Goal: Transaction & Acquisition: Book appointment/travel/reservation

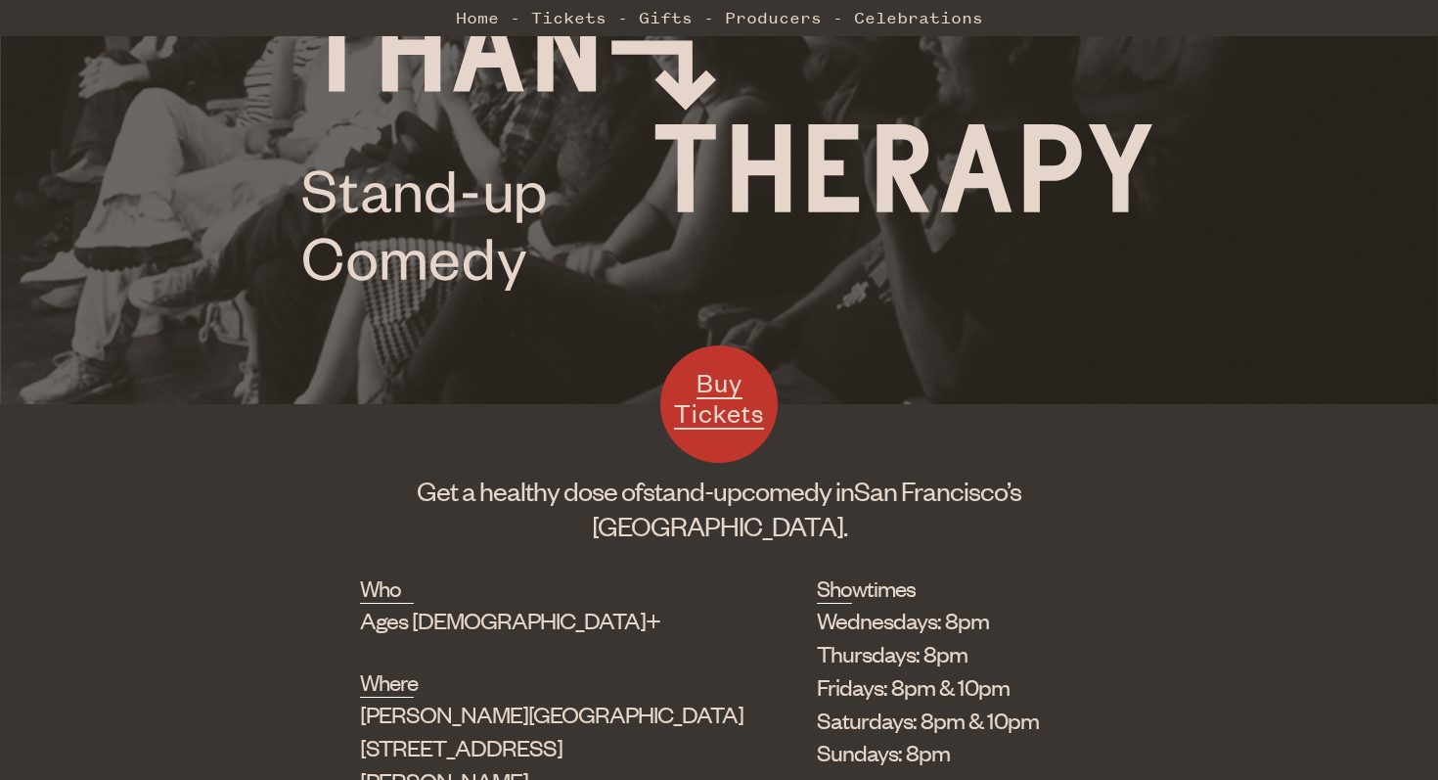
scroll to position [501, 0]
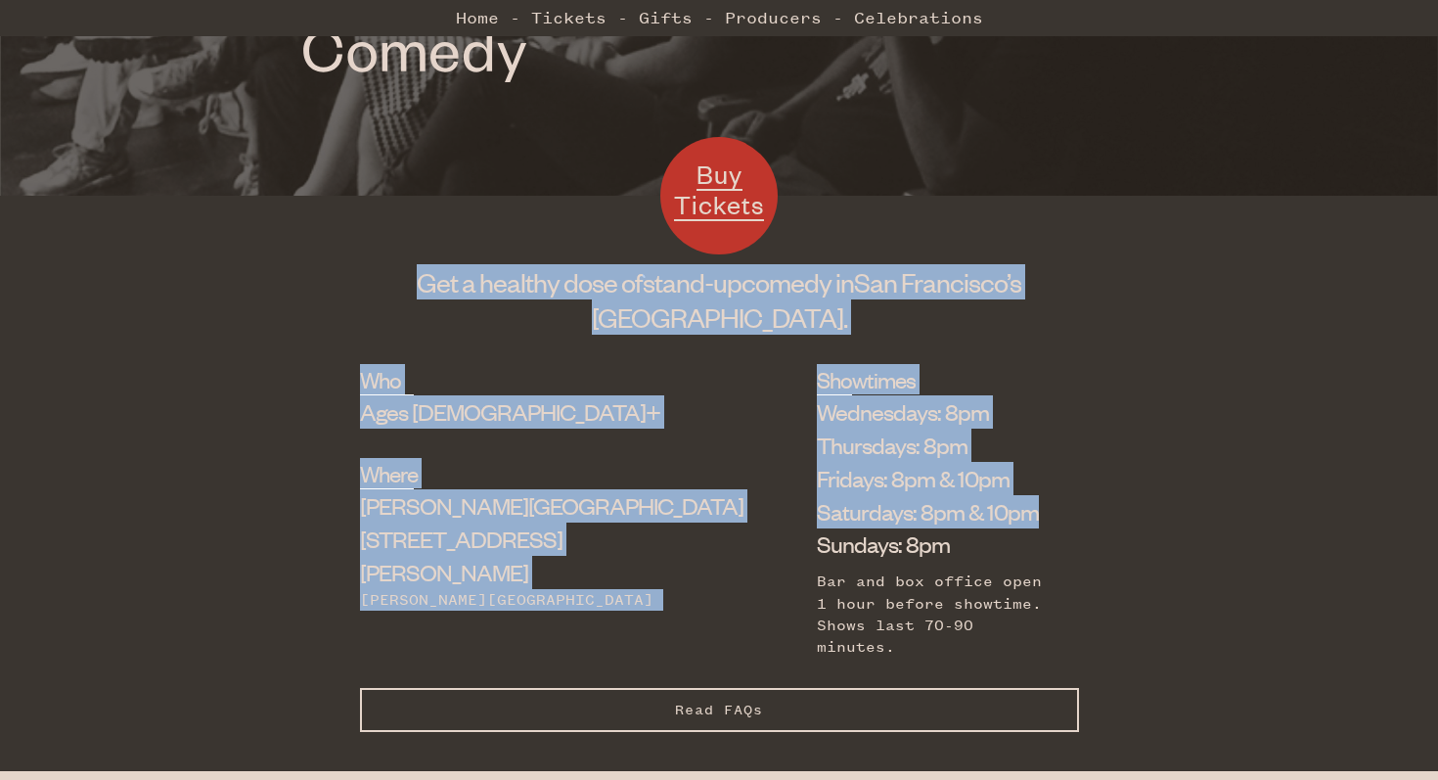
drag, startPoint x: 968, startPoint y: 260, endPoint x: 1028, endPoint y: 517, distance: 263.2
drag, startPoint x: 1062, startPoint y: 643, endPoint x: 1058, endPoint y: 310, distance: 332.7
click at [1058, 302] on h1 "Get a healthy dose of stand-up comedy in [GEOGRAPHIC_DATA]’s [GEOGRAPHIC_DATA]." at bounding box center [719, 299] width 719 height 70
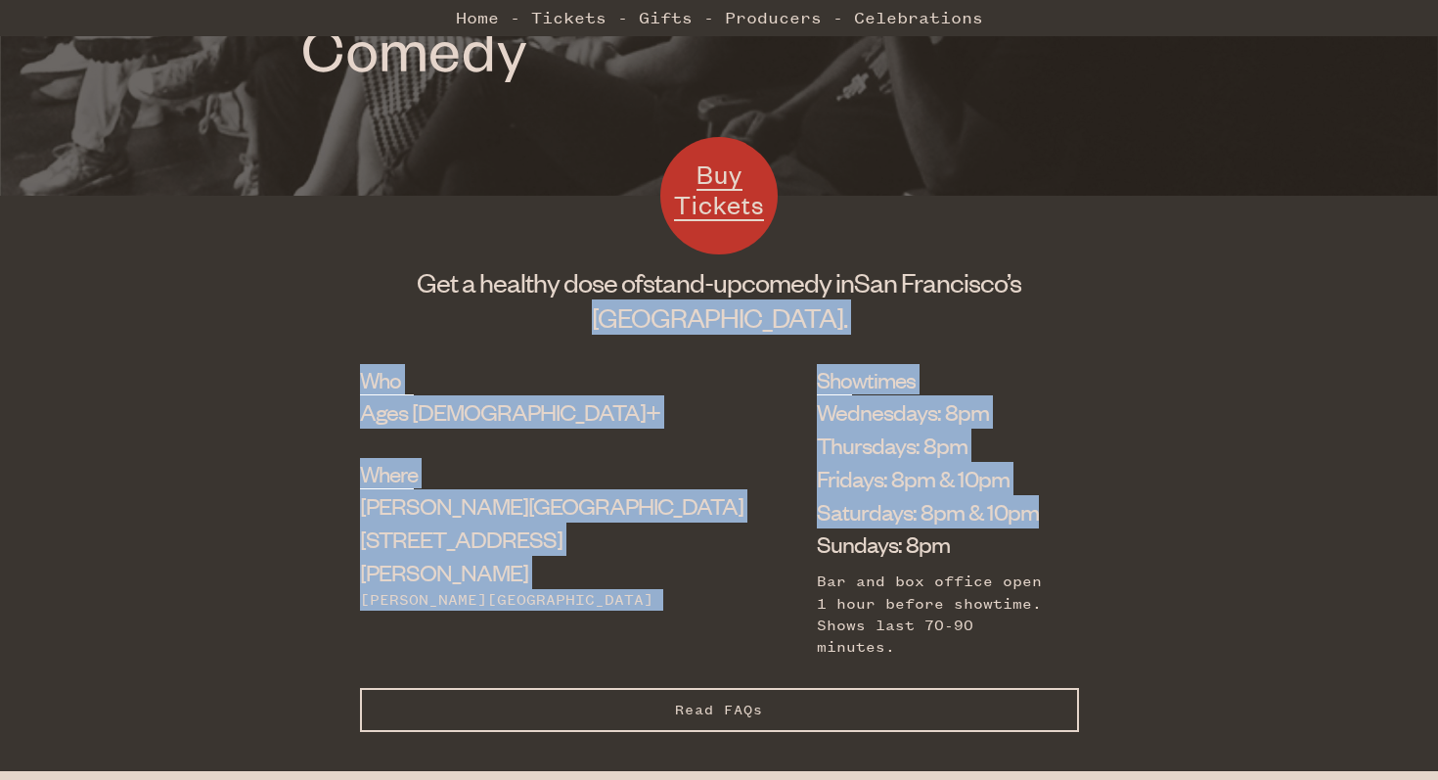
drag, startPoint x: 1058, startPoint y: 283, endPoint x: 1101, endPoint y: 511, distance: 231.8
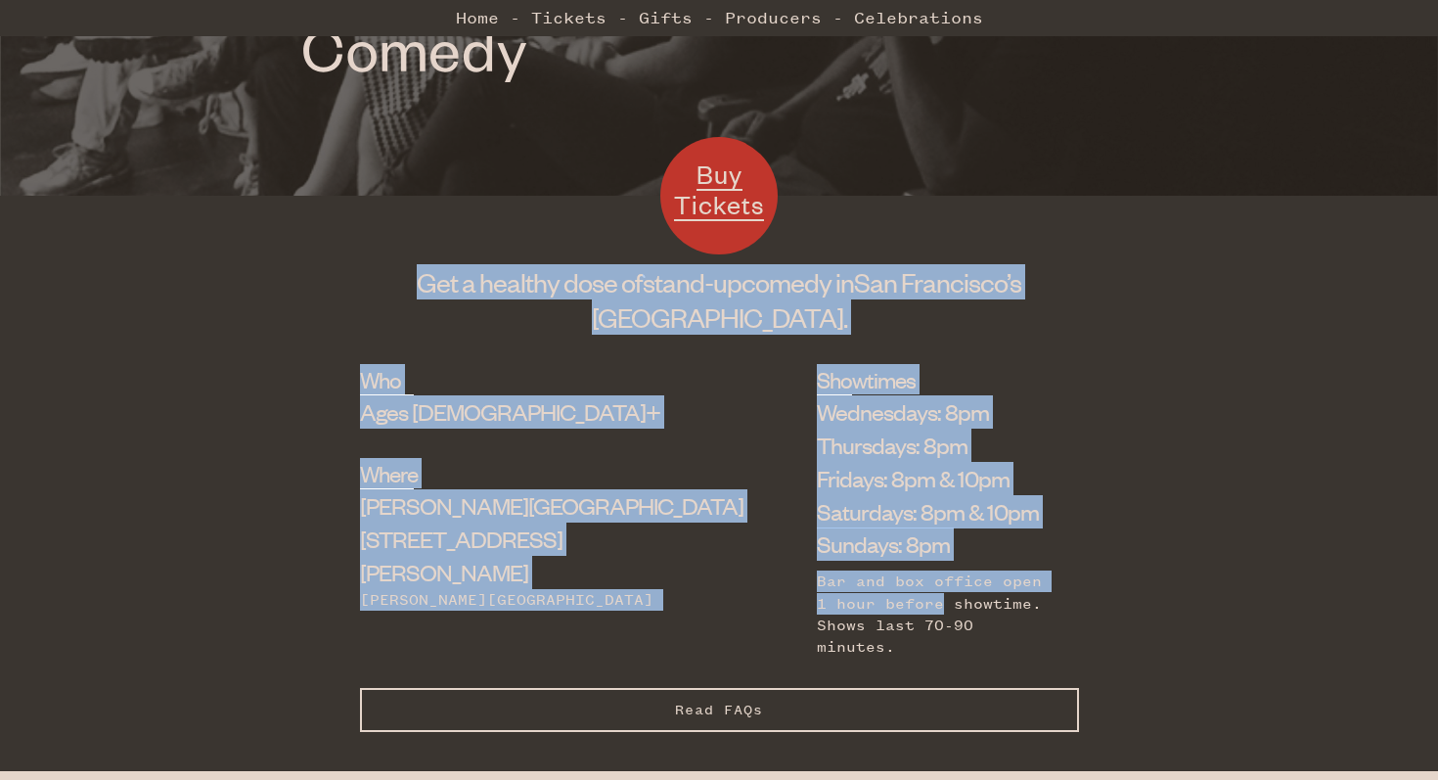
drag, startPoint x: 1106, startPoint y: 579, endPoint x: 1106, endPoint y: 305, distance: 273.9
drag, startPoint x: 1106, startPoint y: 321, endPoint x: 1106, endPoint y: 576, distance: 255.3
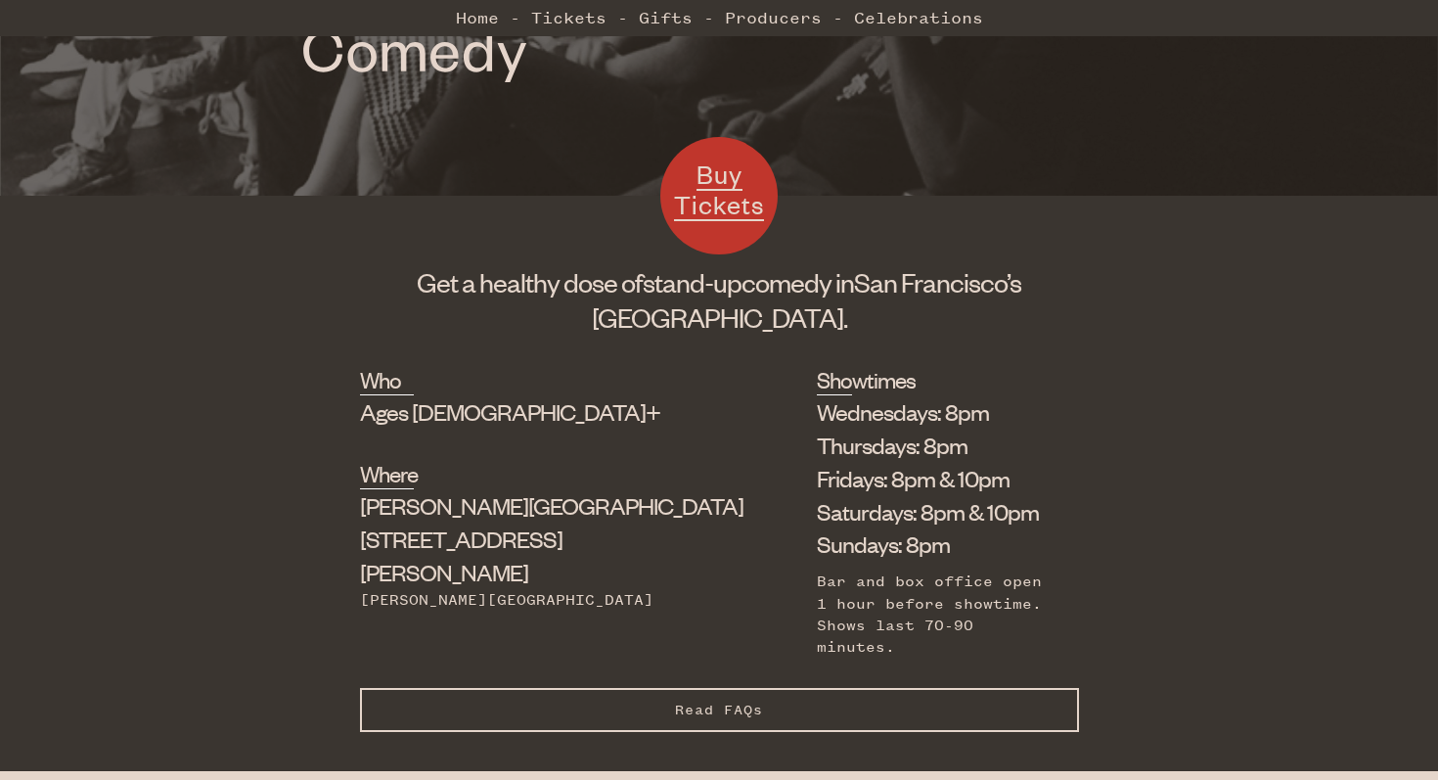
click at [1106, 576] on div "Who Ages [DEMOGRAPHIC_DATA]+ Where [PERSON_NAME][GEOGRAPHIC_DATA] [STREET_ADDRE…" at bounding box center [719, 567] width 1438 height 407
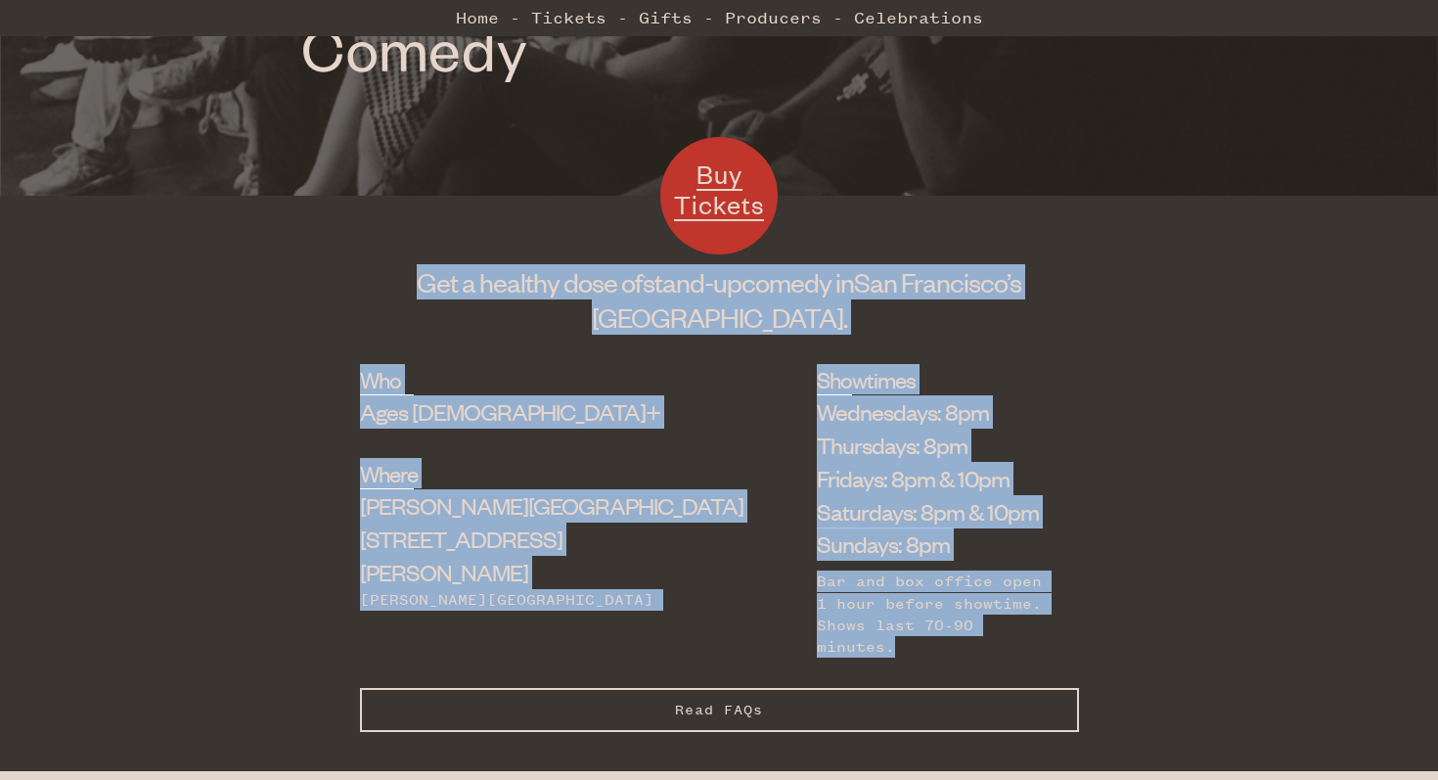
drag, startPoint x: 1106, startPoint y: 632, endPoint x: 1106, endPoint y: 287, distance: 345.3
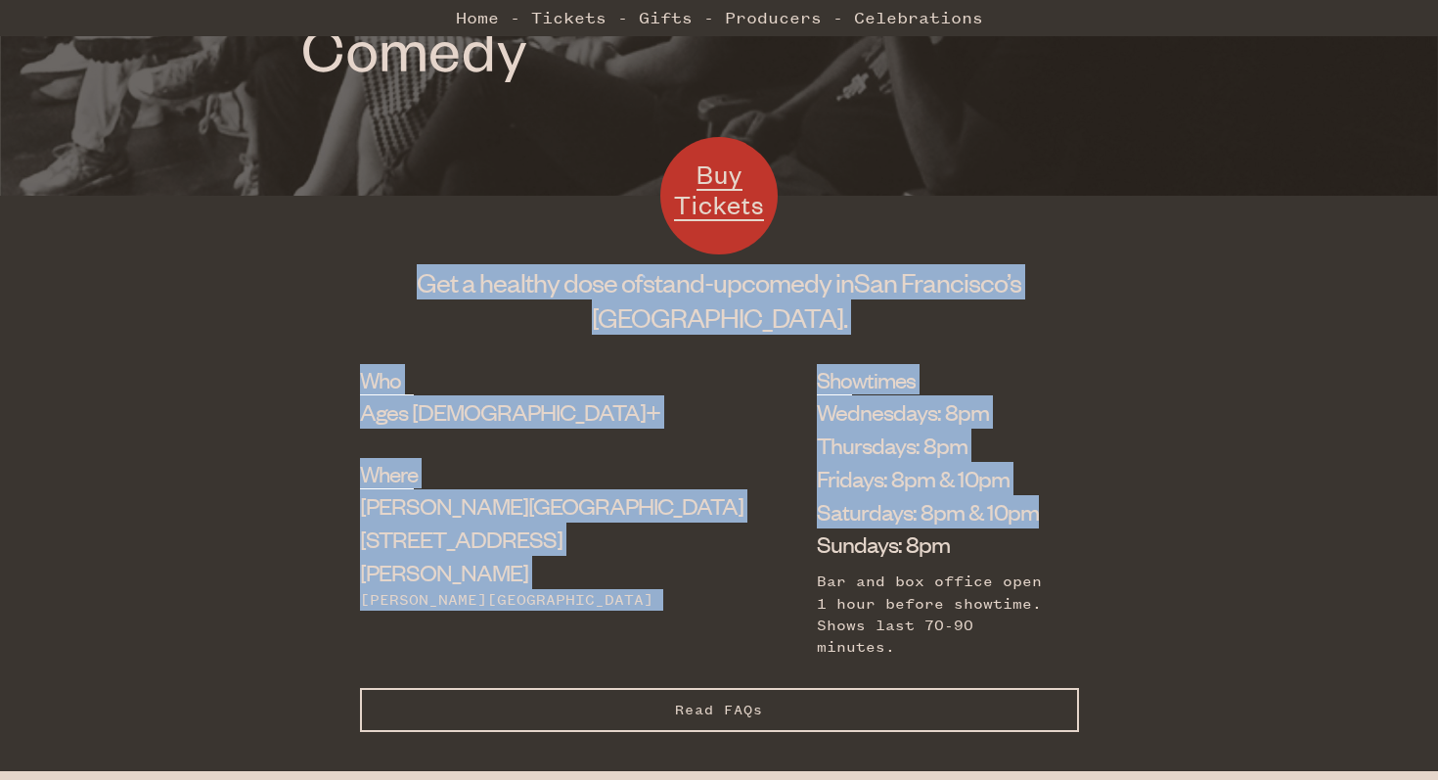
drag, startPoint x: 1106, startPoint y: 262, endPoint x: 1114, endPoint y: 545, distance: 282.8
click at [1114, 545] on div "Who Ages [DEMOGRAPHIC_DATA]+ Where [PERSON_NAME][GEOGRAPHIC_DATA] [STREET_ADDRE…" at bounding box center [719, 567] width 1438 height 407
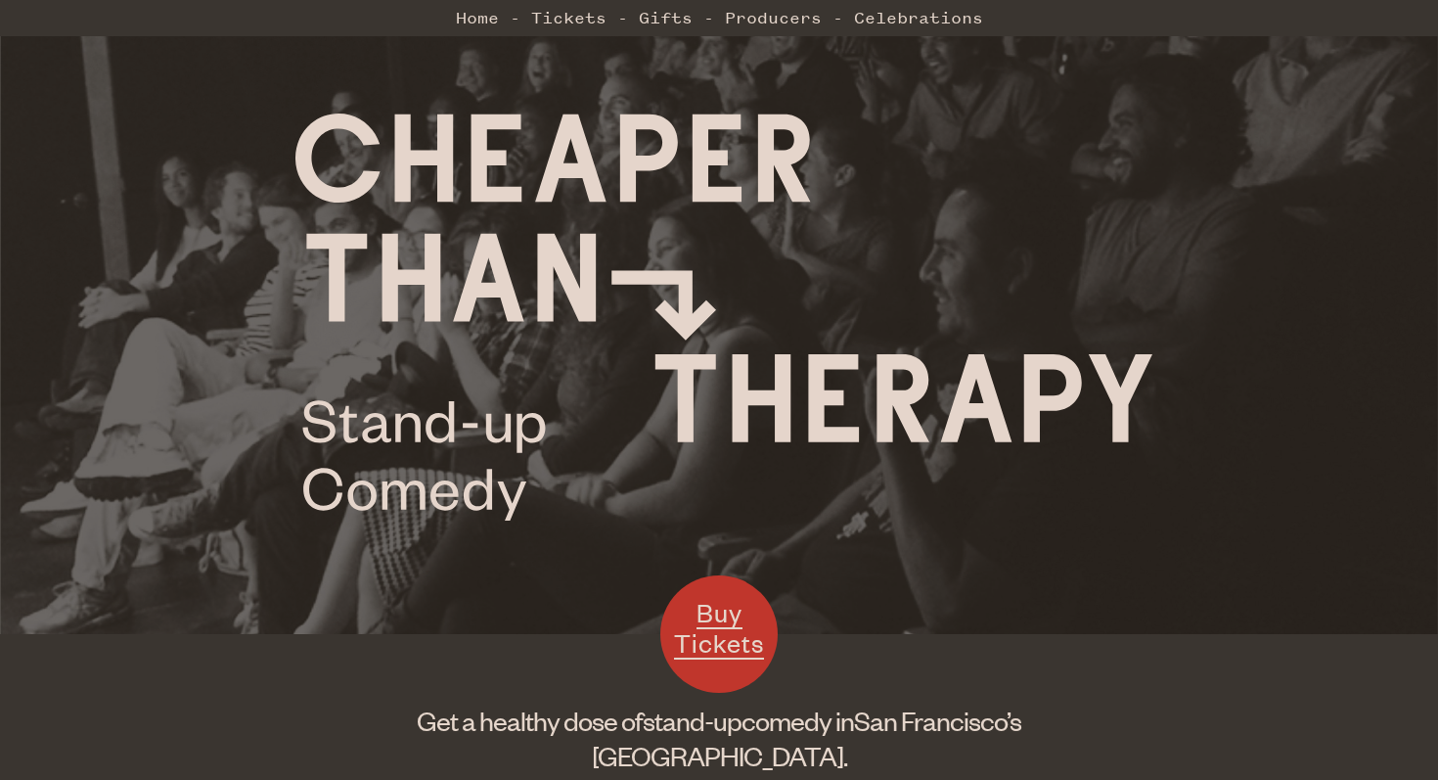
scroll to position [59, 0]
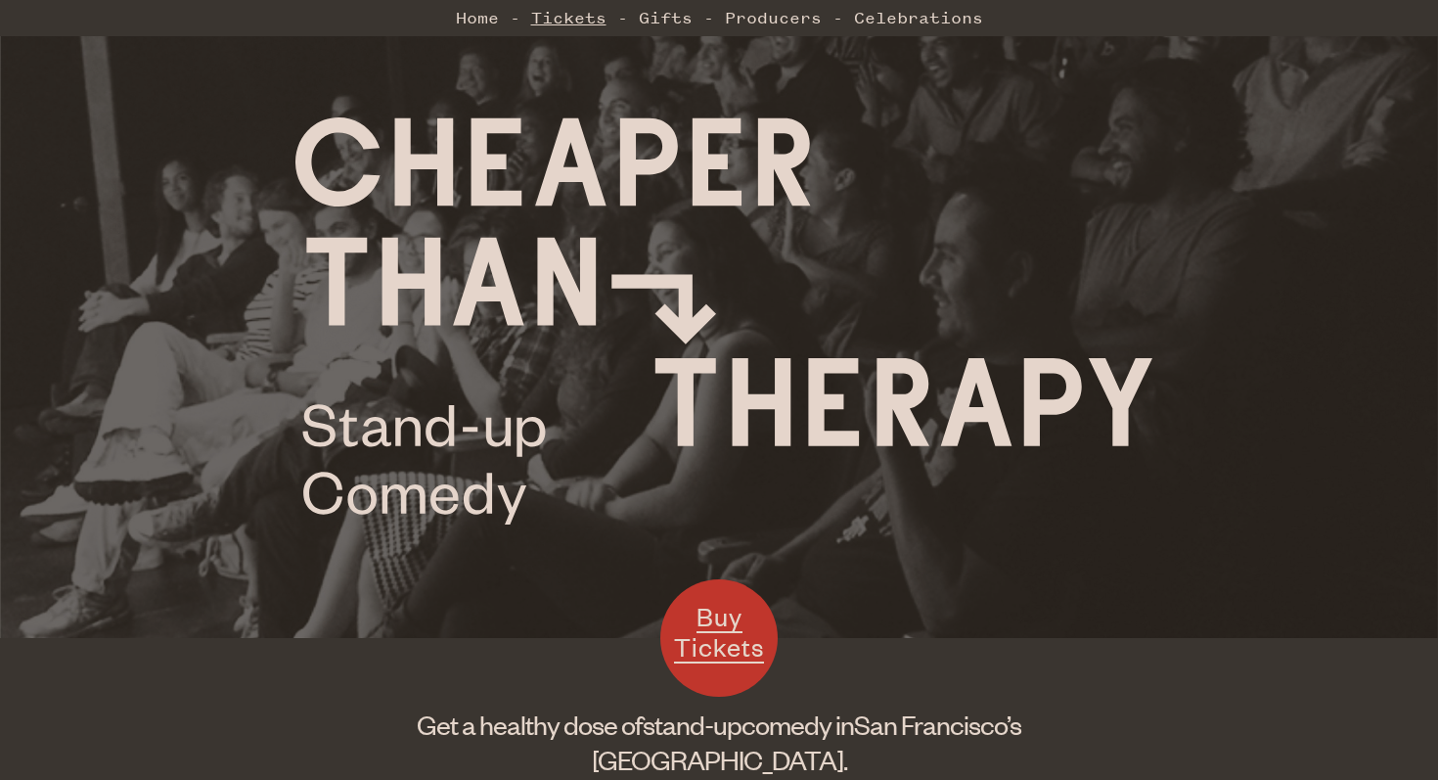
click at [576, 20] on link "Tickets" at bounding box center [568, 17] width 75 height 39
